Goal: Task Accomplishment & Management: Complete application form

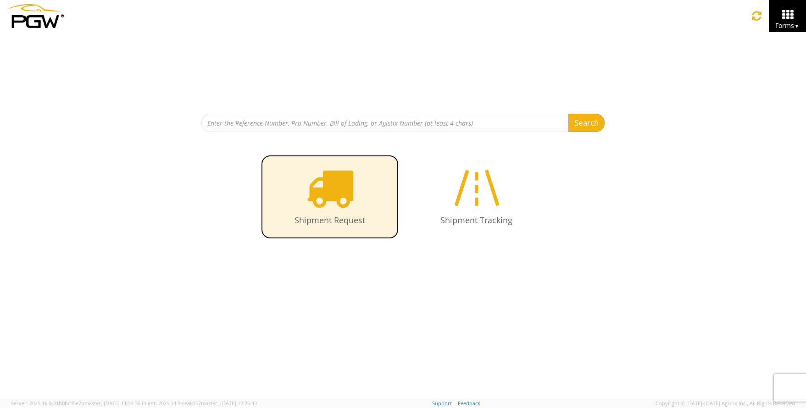
click at [337, 193] on icon at bounding box center [329, 187] width 47 height 47
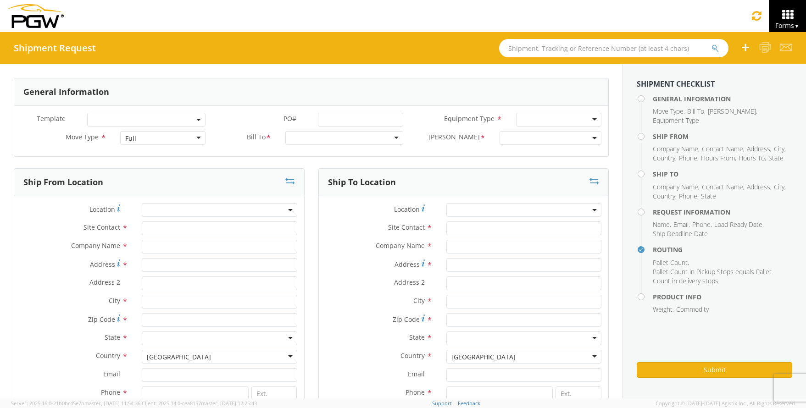
click at [195, 136] on div "Full" at bounding box center [162, 138] width 85 height 14
click at [315, 139] on div at bounding box center [344, 138] width 118 height 14
click at [515, 137] on span at bounding box center [551, 138] width 102 height 14
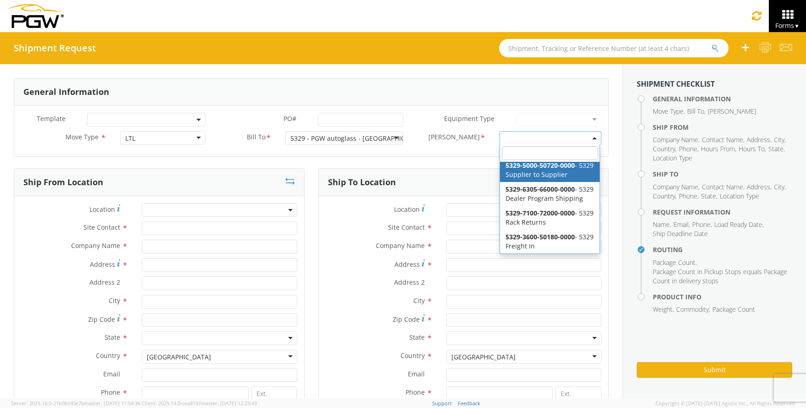
scroll to position [70, 0]
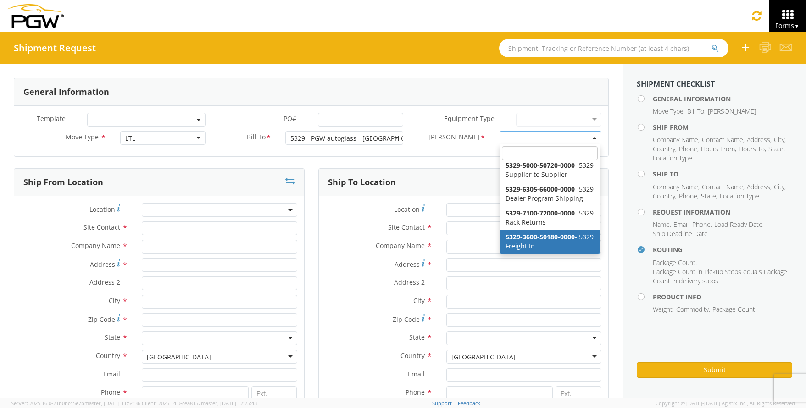
select select "5329-3600-50180-0000"
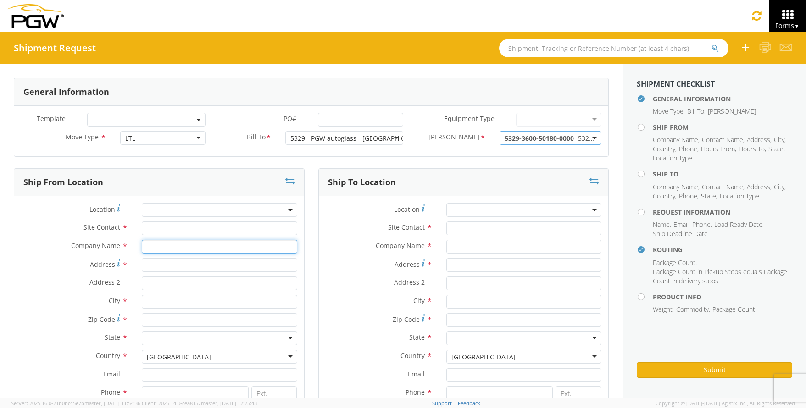
click at [197, 246] on input "text" at bounding box center [219, 247] width 155 height 14
type input "Clean Plus Inc"
type input "[STREET_ADDRESS]"
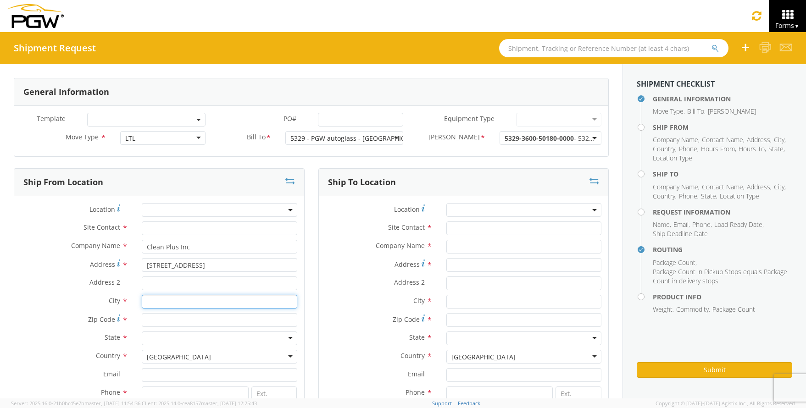
type input "[GEOGRAPHIC_DATA]"
type input "55985"
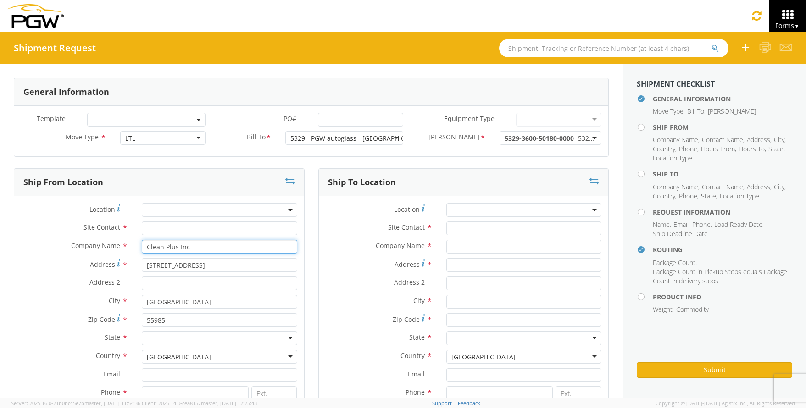
type input "PGW AUto Glass, LLC"
click at [155, 228] on input "text" at bounding box center [219, 229] width 155 height 14
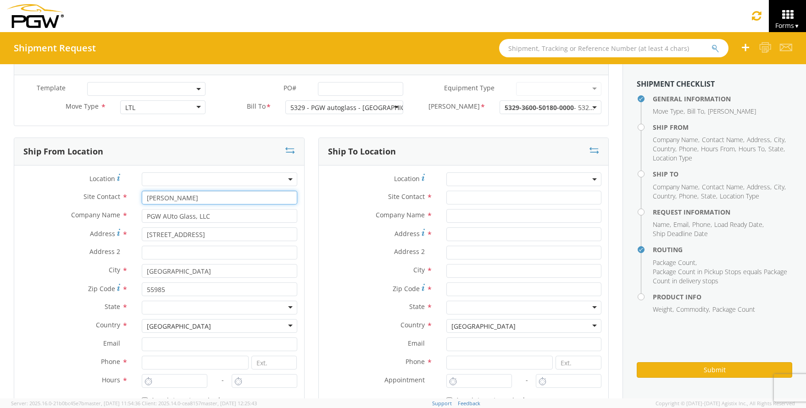
scroll to position [92, 0]
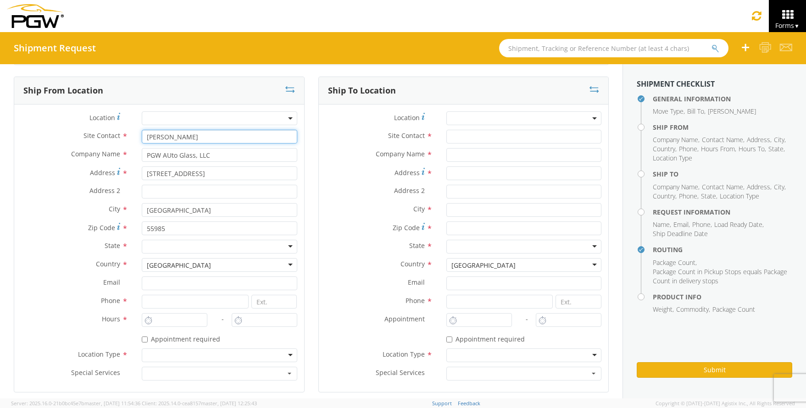
type input "[PERSON_NAME]"
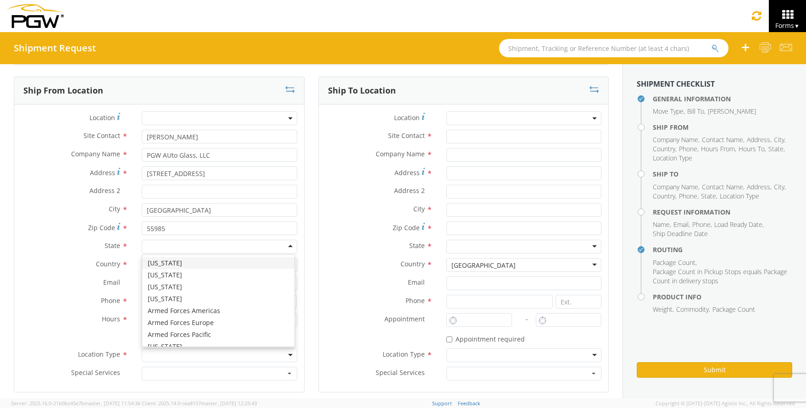
click at [215, 246] on div at bounding box center [219, 247] width 155 height 14
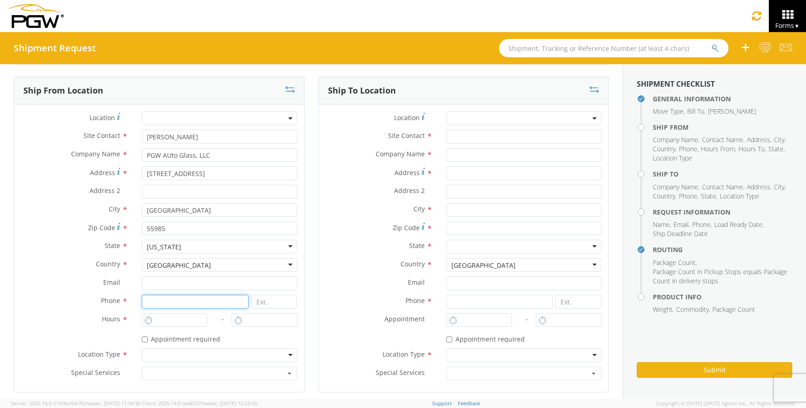
click at [171, 302] on input at bounding box center [195, 302] width 107 height 14
type input "5075272233"
click at [269, 303] on input at bounding box center [274, 302] width 46 height 14
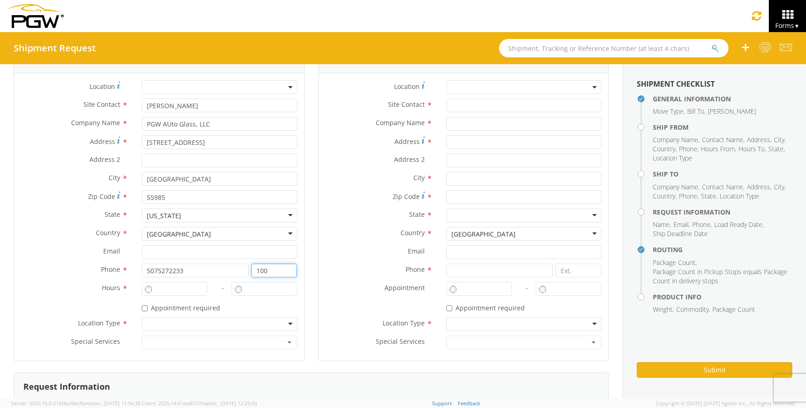
scroll to position [138, 0]
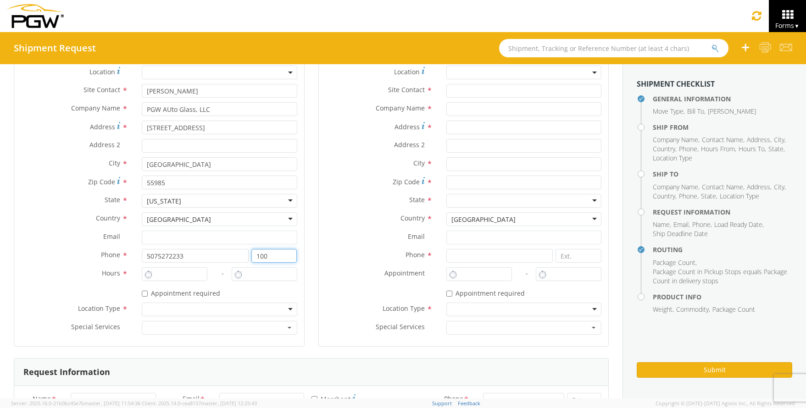
type input "100"
click at [198, 312] on div at bounding box center [219, 310] width 155 height 14
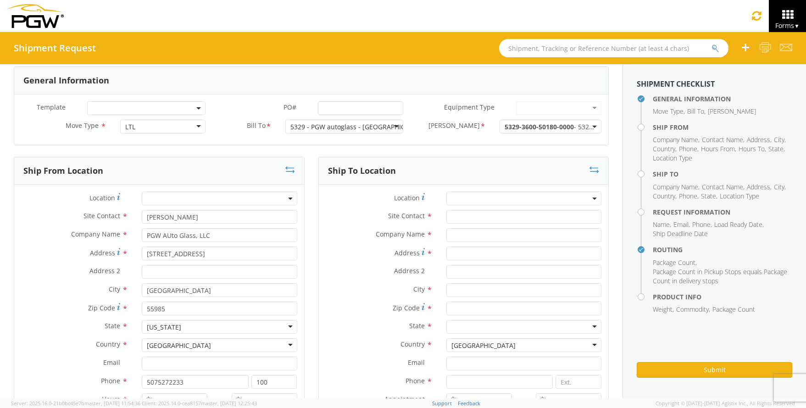
scroll to position [0, 0]
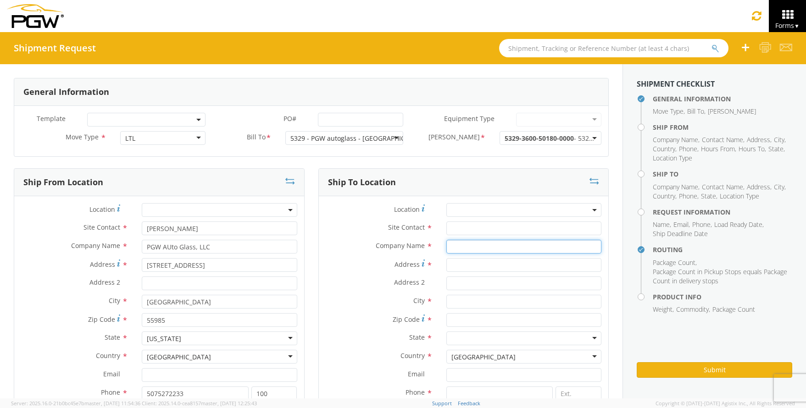
click at [484, 243] on input "text" at bounding box center [523, 247] width 155 height 14
type input "PGW Auto Glass, LLC"
type input "[STREET_ADDRESS]"
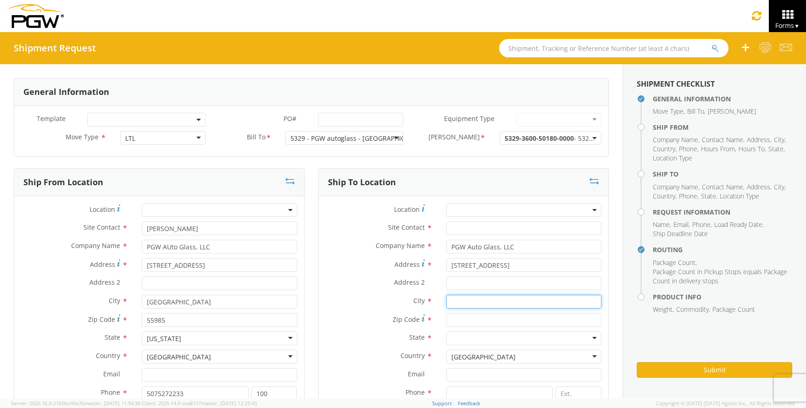
type input "Chillicothe"
type input "45601"
type input "[EMAIL_ADDRESS][DOMAIN_NAME]"
type input "7407747601"
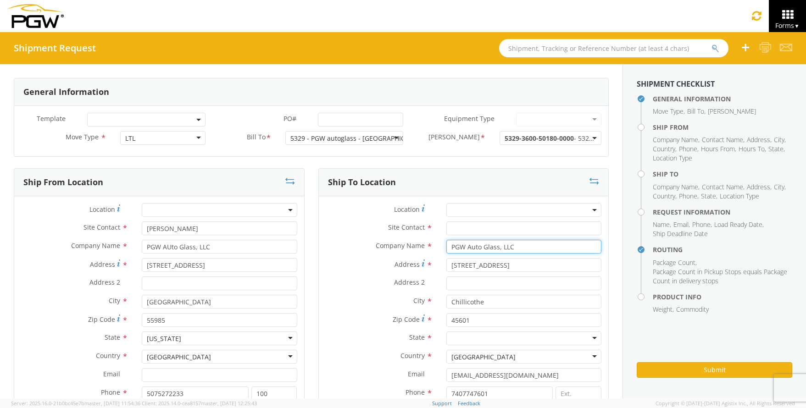
type input "PGW AUto Glass, LLC"
click at [461, 234] on input "text" at bounding box center [523, 229] width 155 height 14
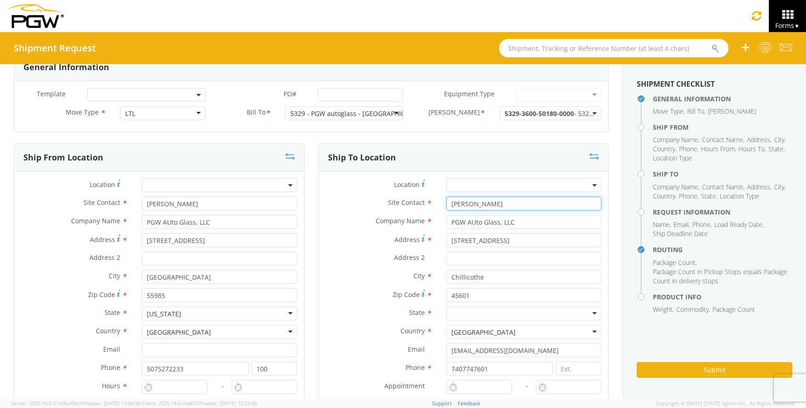
scroll to position [46, 0]
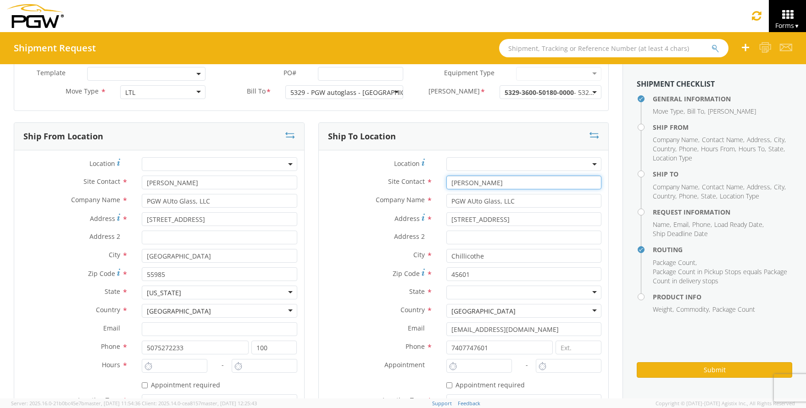
type input "[PERSON_NAME]"
click at [474, 293] on div at bounding box center [523, 293] width 155 height 14
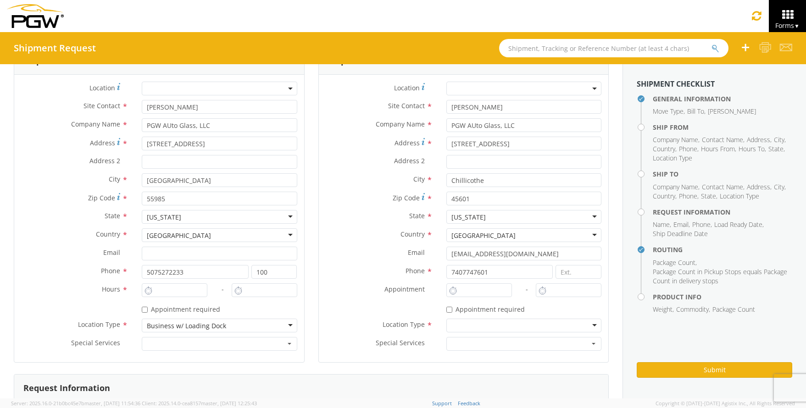
scroll to position [138, 0]
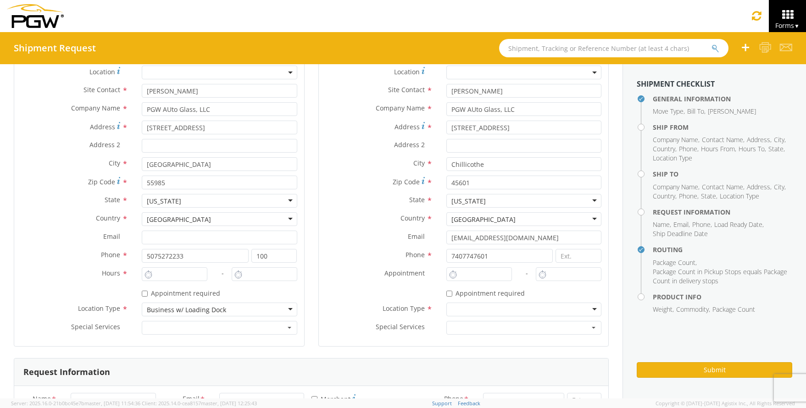
click at [465, 308] on div at bounding box center [523, 310] width 155 height 14
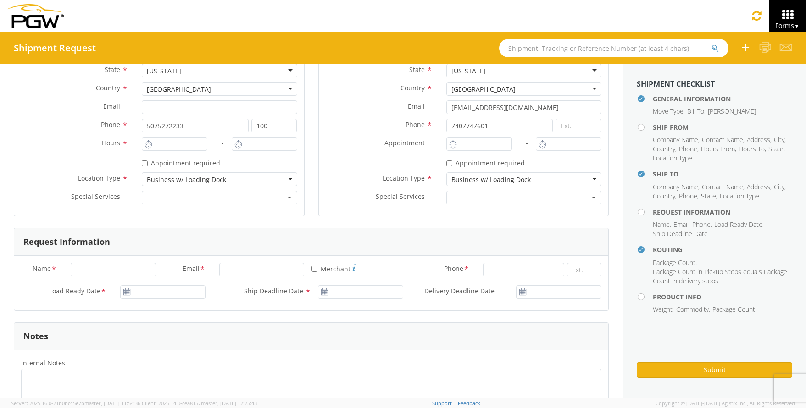
scroll to position [275, 0]
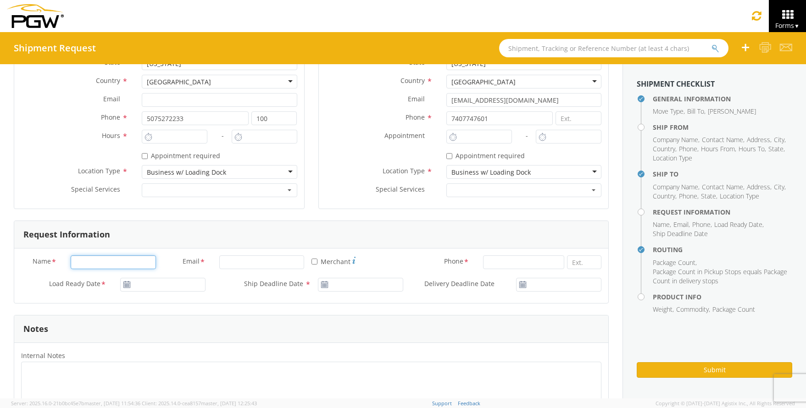
drag, startPoint x: 97, startPoint y: 257, endPoint x: 103, endPoint y: 263, distance: 8.1
click at [98, 258] on input "Name *" at bounding box center [113, 263] width 85 height 14
type input "[PERSON_NAME]"
type input "[EMAIL_ADDRESS][DOMAIN_NAME]"
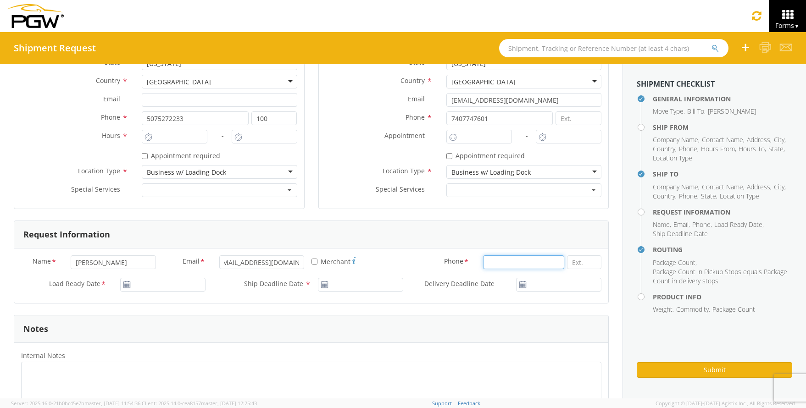
click at [483, 265] on input at bounding box center [523, 263] width 81 height 14
type input "[PHONE_NUMBER]"
paste input "[EMAIL_ADDRESS][DOMAIN_NAME]"
type input "[EMAIL_ADDRESS][DOMAIN_NAME]"
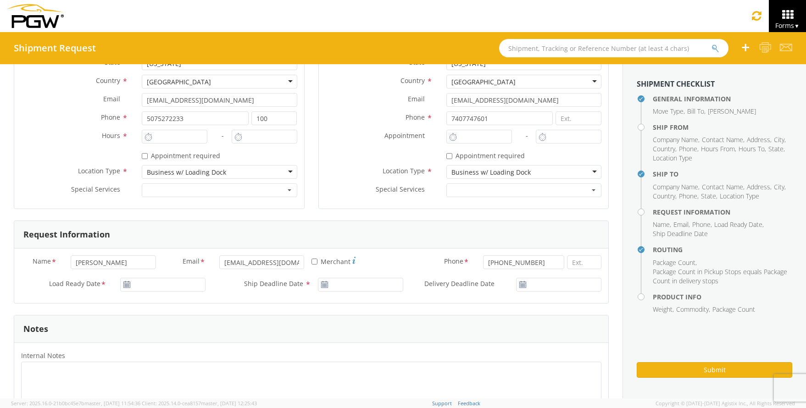
click at [56, 167] on label "Location Type *" at bounding box center [74, 171] width 121 height 12
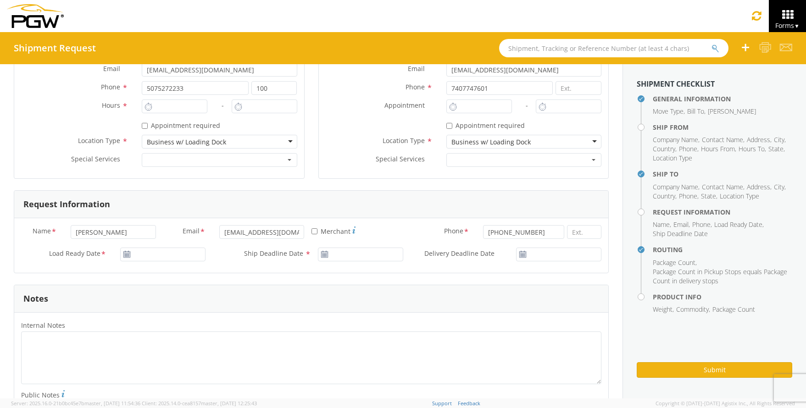
scroll to position [321, 0]
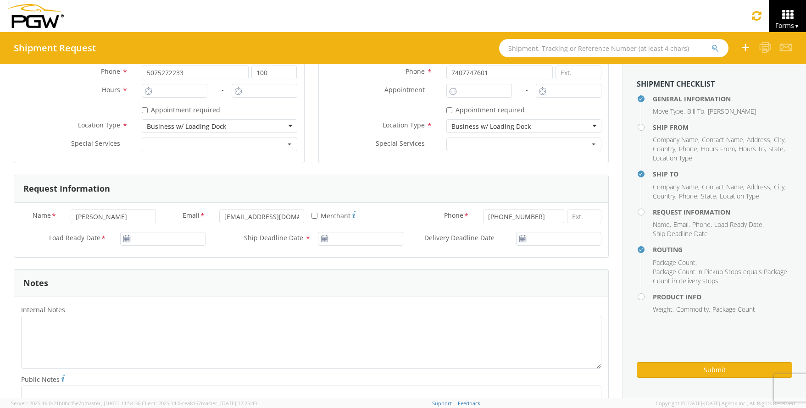
click at [126, 239] on use at bounding box center [126, 238] width 6 height 6
type input "[DATE]"
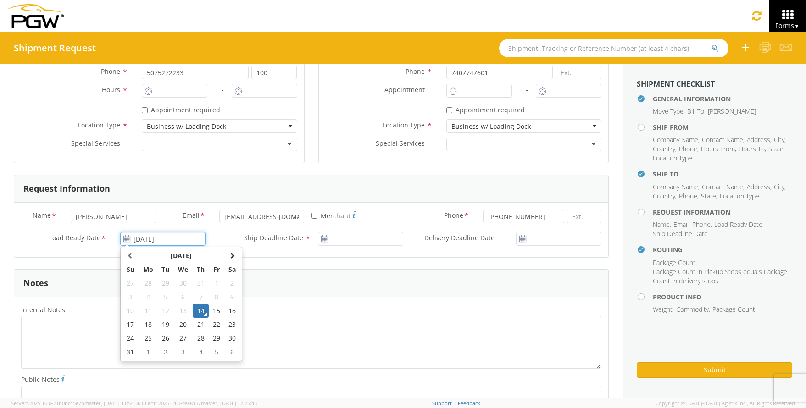
click at [152, 238] on input "[DATE]" at bounding box center [162, 239] width 85 height 14
click at [202, 313] on td "14" at bounding box center [201, 311] width 16 height 14
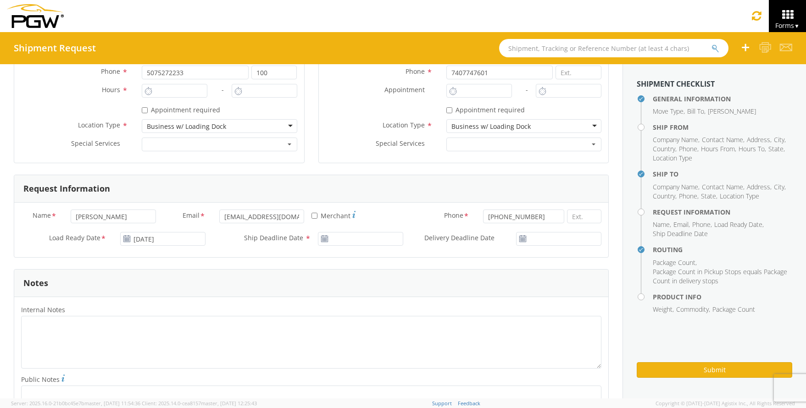
click at [322, 237] on icon at bounding box center [325, 238] width 8 height 7
click at [349, 239] on input "[DATE]" at bounding box center [360, 239] width 85 height 14
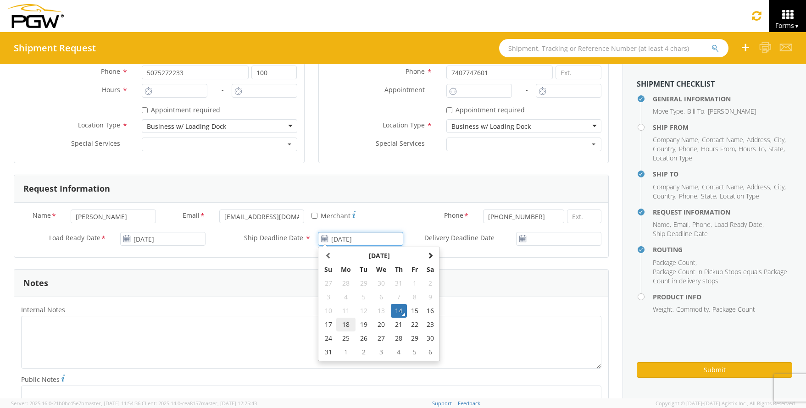
click at [343, 328] on td "18" at bounding box center [345, 325] width 19 height 14
type input "[DATE]"
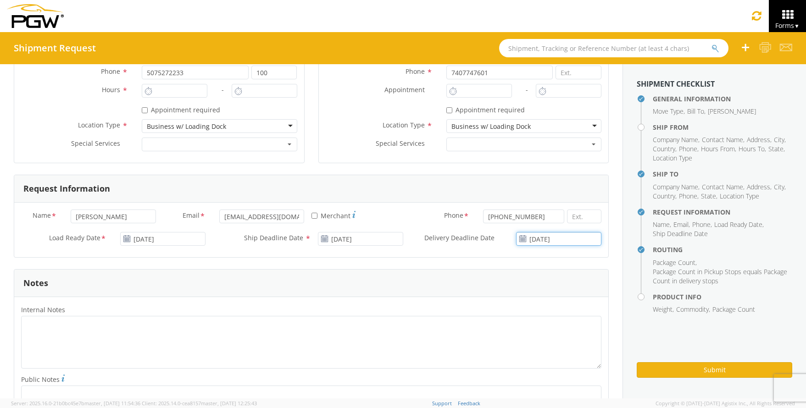
click at [546, 239] on input "[DATE]" at bounding box center [558, 239] width 85 height 14
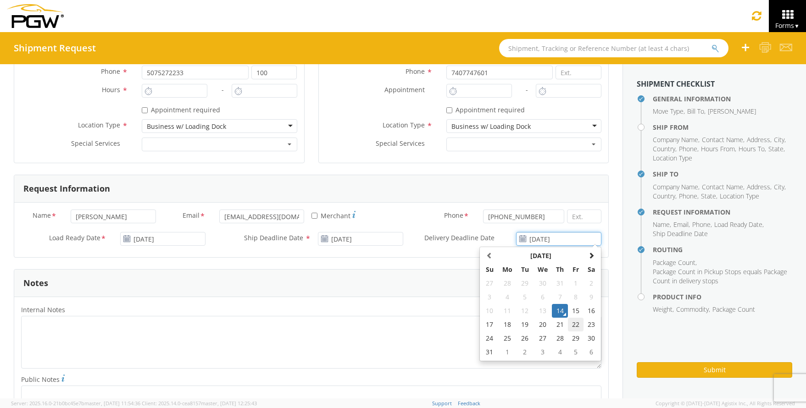
click at [573, 327] on td "22" at bounding box center [576, 325] width 16 height 14
type input "[DATE]"
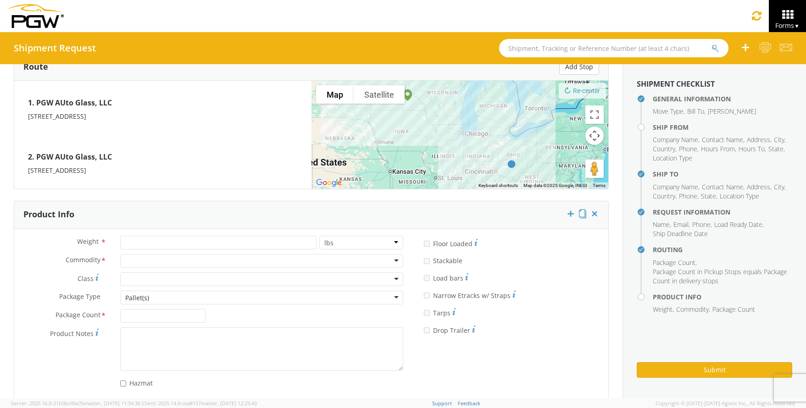
scroll to position [743, 0]
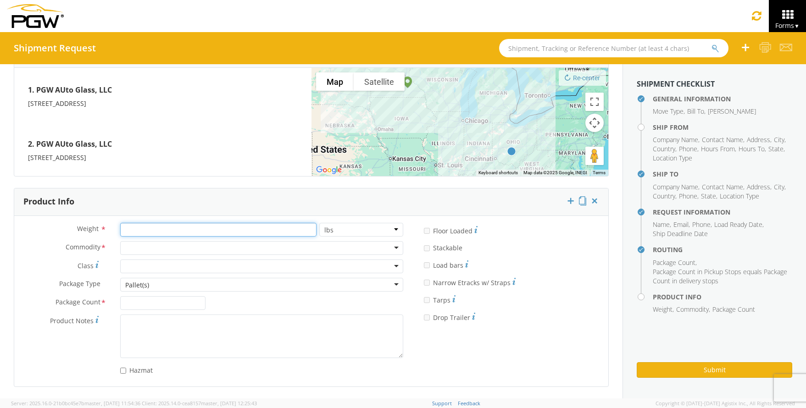
click at [133, 231] on input "number" at bounding box center [218, 230] width 196 height 14
click at [130, 247] on div at bounding box center [261, 248] width 283 height 14
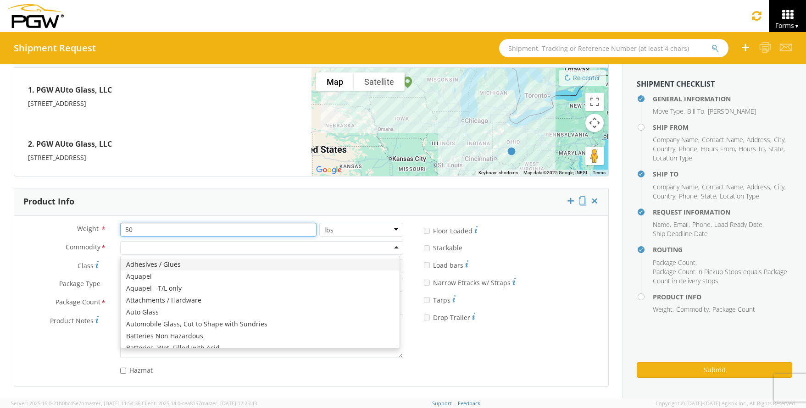
click at [137, 233] on input "50" at bounding box center [218, 230] width 196 height 14
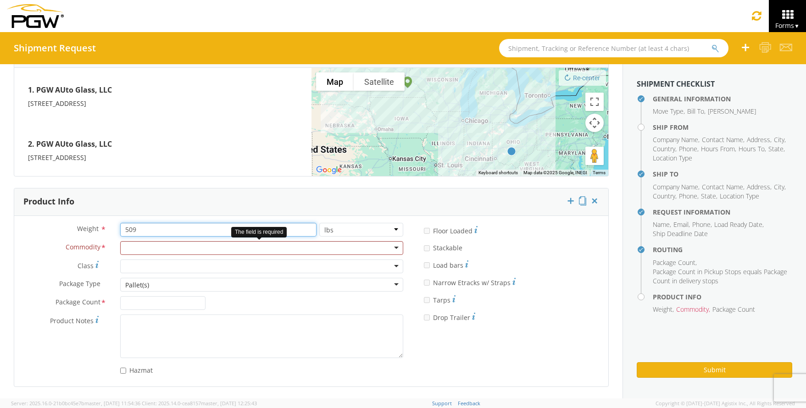
type input "509"
click at [150, 244] on div at bounding box center [261, 248] width 283 height 14
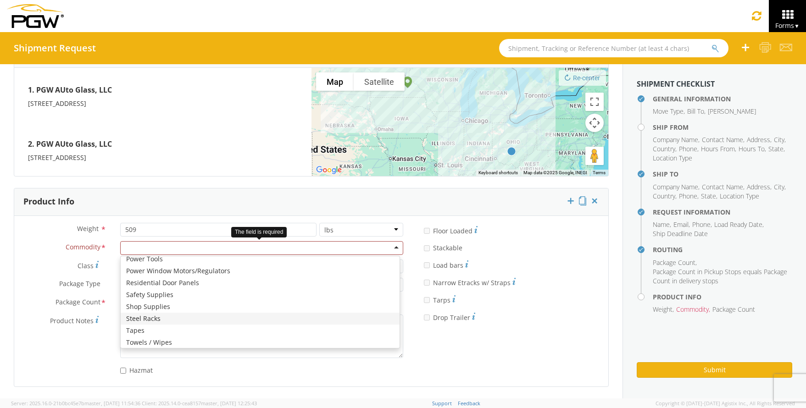
scroll to position [505, 0]
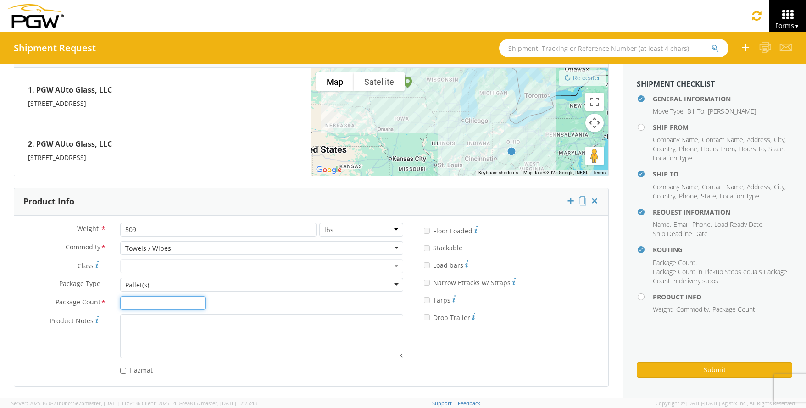
click at [168, 307] on input "Package Count *" at bounding box center [162, 303] width 85 height 14
type input "1"
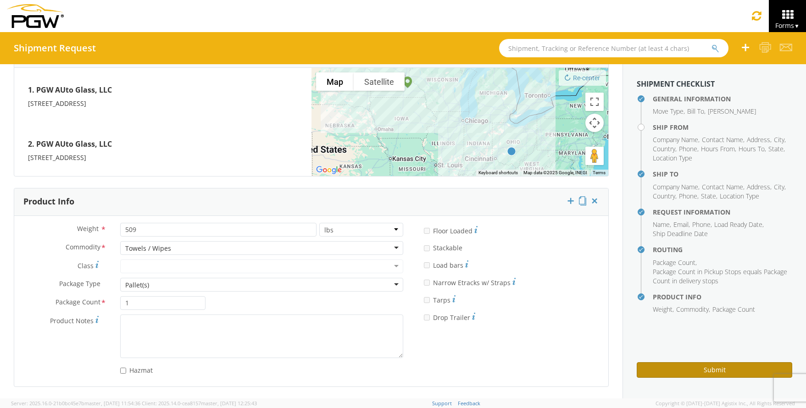
click at [693, 367] on button "Submit" at bounding box center [715, 370] width 156 height 16
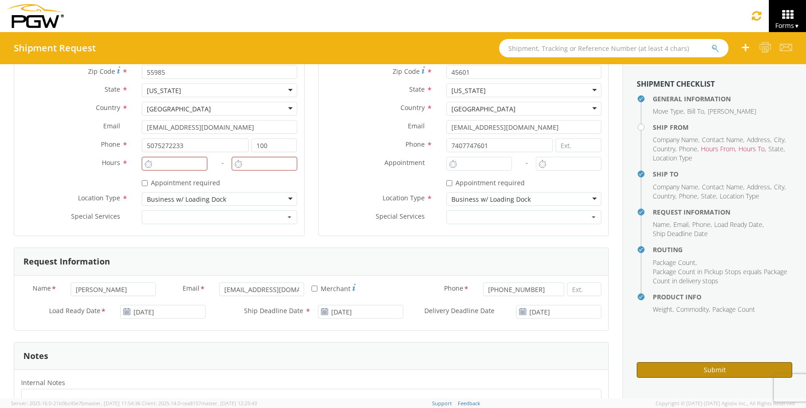
scroll to position [101, 0]
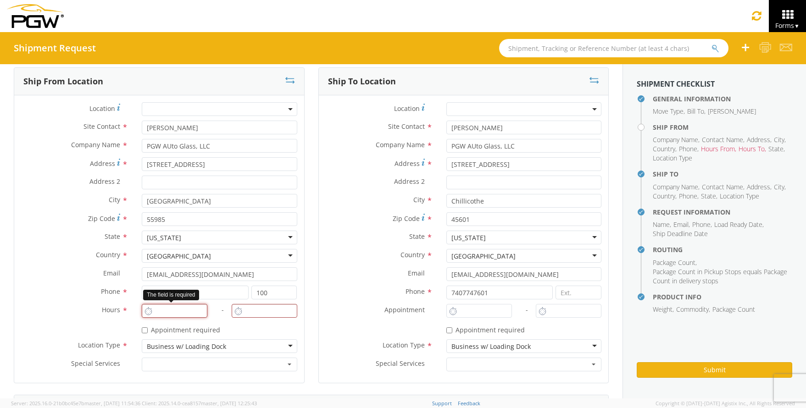
type input "5:00 PM"
type input "6:00 PM"
click at [168, 311] on input "5:00 PM" at bounding box center [175, 311] width 66 height 14
type input "8:00 PM"
click at [245, 313] on input "6:00 PM" at bounding box center [265, 311] width 66 height 14
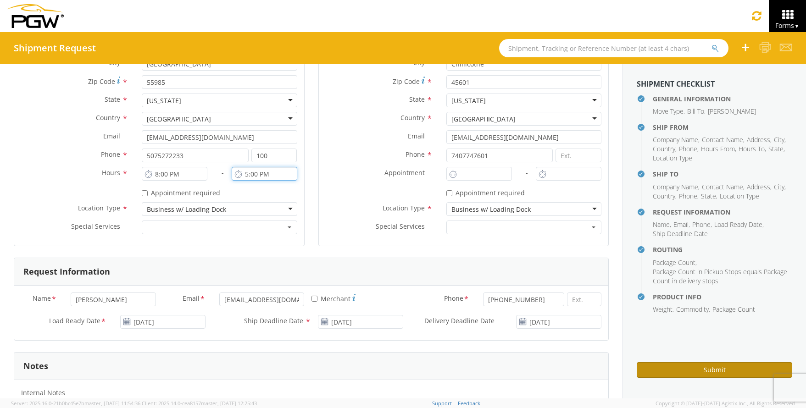
scroll to position [239, 0]
type input "5:00 PM"
click at [670, 364] on button "Submit" at bounding box center [715, 370] width 156 height 16
